Goal: Complete application form

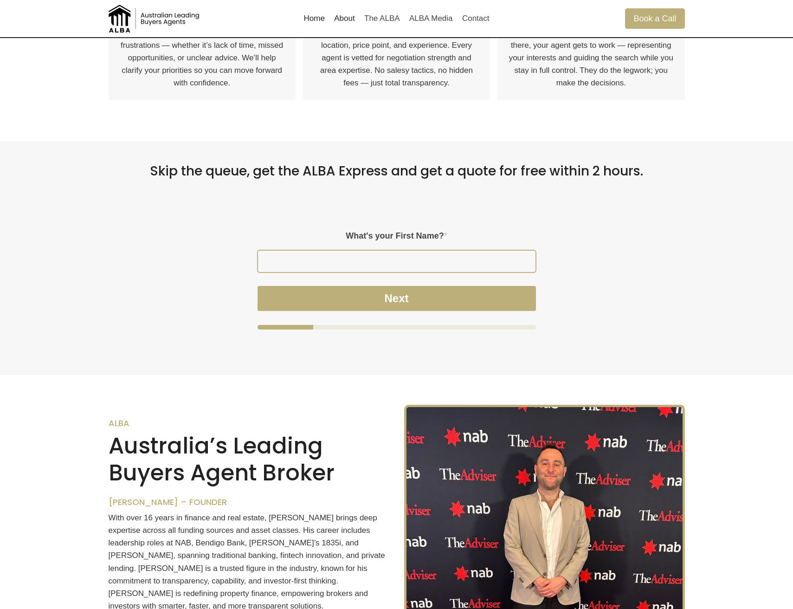
scroll to position [694, 0]
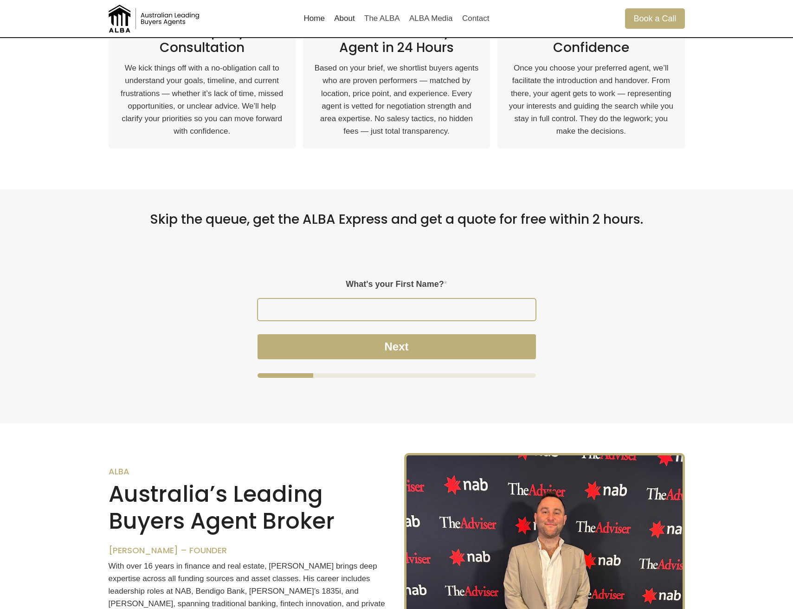
click at [410, 308] on input "What's your First Name? *" at bounding box center [397, 309] width 278 height 21
type input "Vuk"
click at [451, 366] on div "Next" at bounding box center [397, 356] width 278 height 44
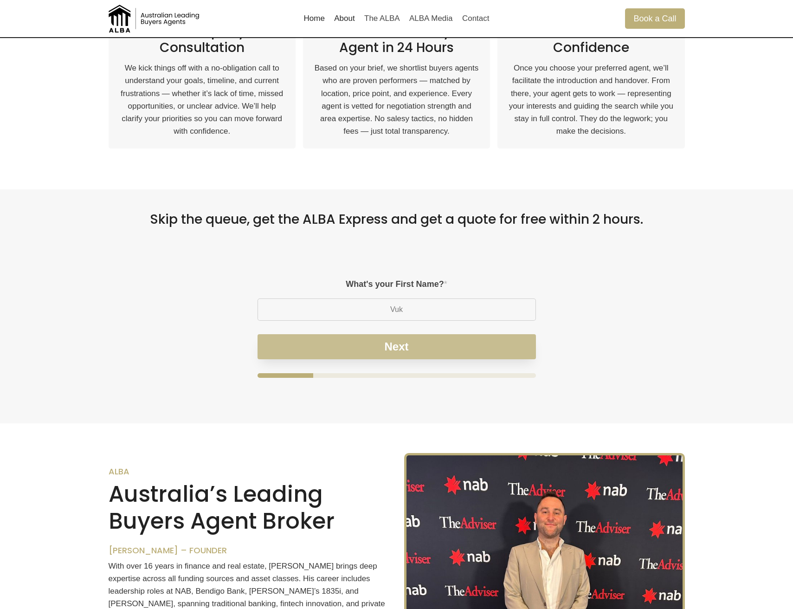
click at [450, 354] on button "Next" at bounding box center [397, 346] width 278 height 25
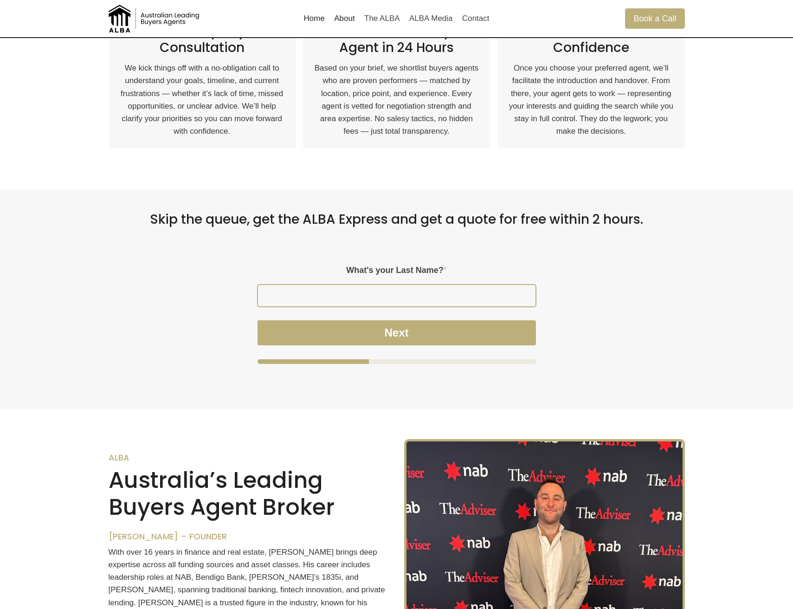
click at [407, 295] on input "What's your Last Name? *" at bounding box center [397, 295] width 278 height 21
type input "Podinic"
click at [423, 348] on div "Next" at bounding box center [397, 342] width 278 height 44
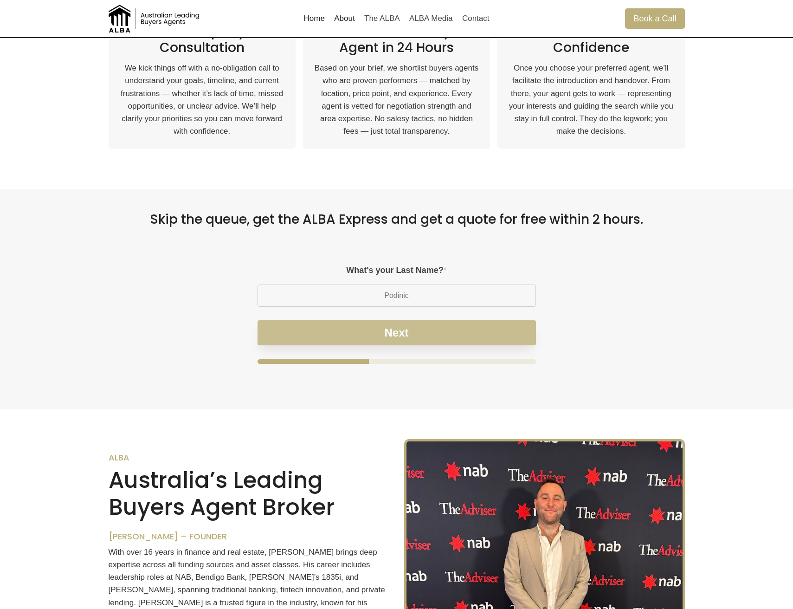
click at [423, 339] on button "Next" at bounding box center [397, 332] width 278 height 25
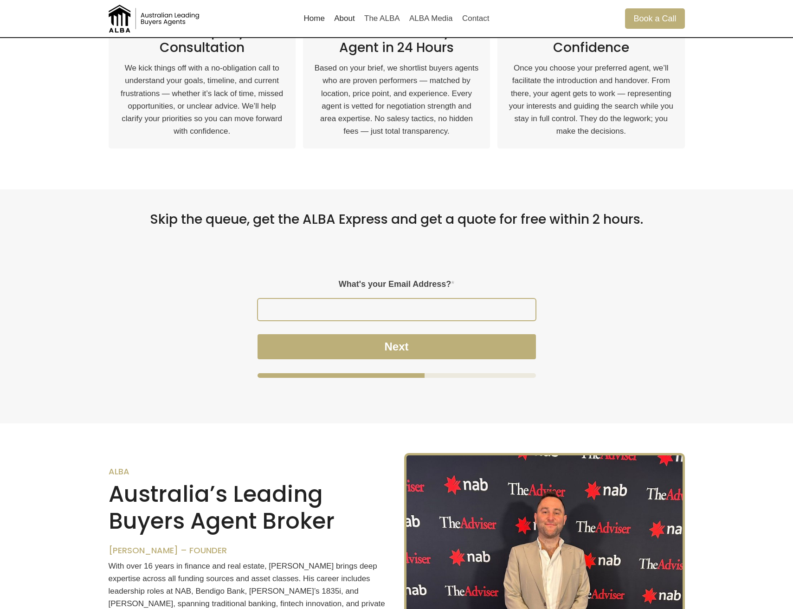
click at [410, 310] on input "What's your Email Address? *" at bounding box center [397, 309] width 278 height 21
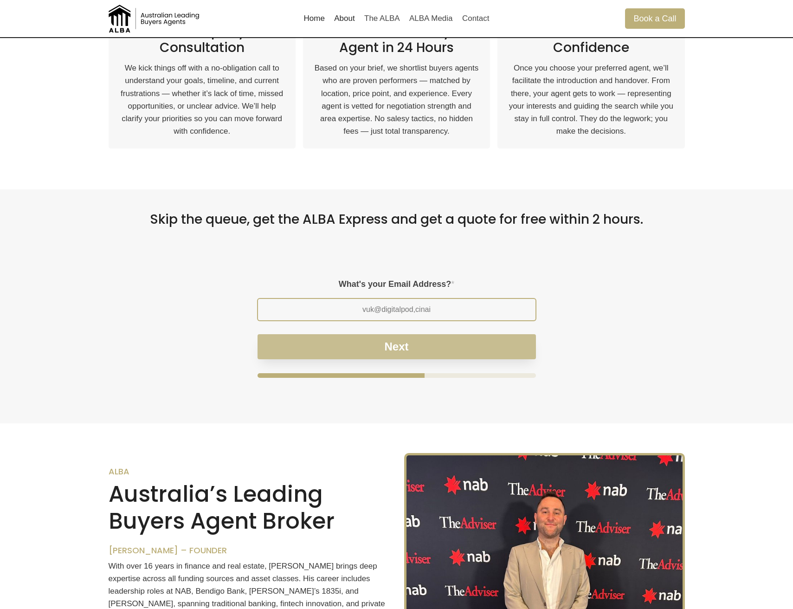
type input "vuk@digitalpod,cinai"
click at [423, 345] on div "and locations purpose, What's your Email Address? * vuk@digitalpod,cinai Next" at bounding box center [397, 328] width 278 height 98
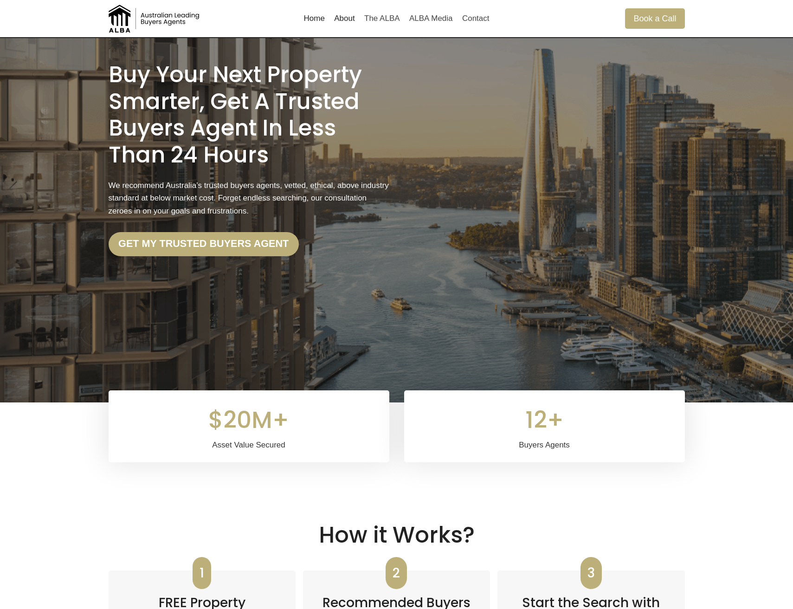
scroll to position [0, 0]
